Goal: Obtain resource: Obtain resource

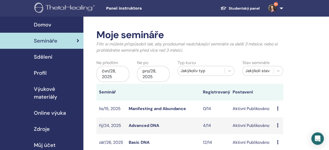
click at [61, 87] on span "Výukové materiály" at bounding box center [56, 93] width 45 height 16
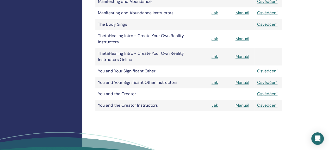
scroll to position [264, 1]
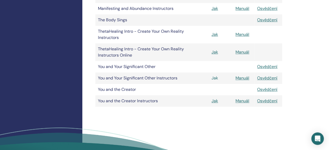
click at [216, 79] on link "Jak" at bounding box center [214, 77] width 7 height 5
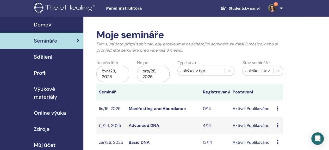
click at [53, 90] on span "Výukové materiály" at bounding box center [56, 93] width 45 height 16
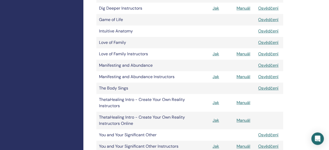
scroll to position [195, 0]
click at [215, 77] on link "Jak" at bounding box center [215, 76] width 7 height 5
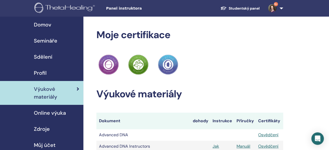
click at [243, 8] on link "Studentský panel" at bounding box center [240, 9] width 48 height 10
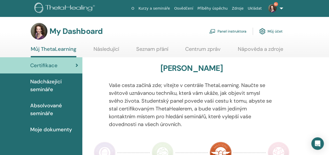
click at [52, 106] on span "Absolvované semináře" at bounding box center [54, 109] width 48 height 16
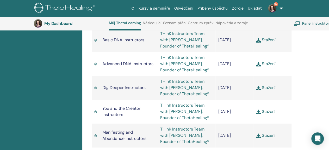
scroll to position [329, 0]
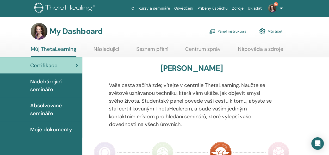
click at [234, 31] on link "Panel instruktora" at bounding box center [227, 31] width 37 height 11
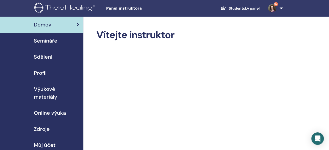
click at [55, 90] on span "Výukové materiály" at bounding box center [56, 93] width 45 height 16
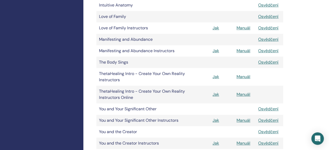
scroll to position [222, 0]
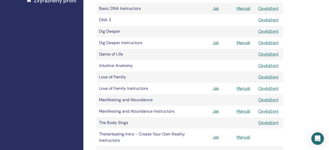
scroll to position [161, 0]
click at [243, 112] on link "Manuál" at bounding box center [243, 111] width 14 height 5
